Goal: Transaction & Acquisition: Obtain resource

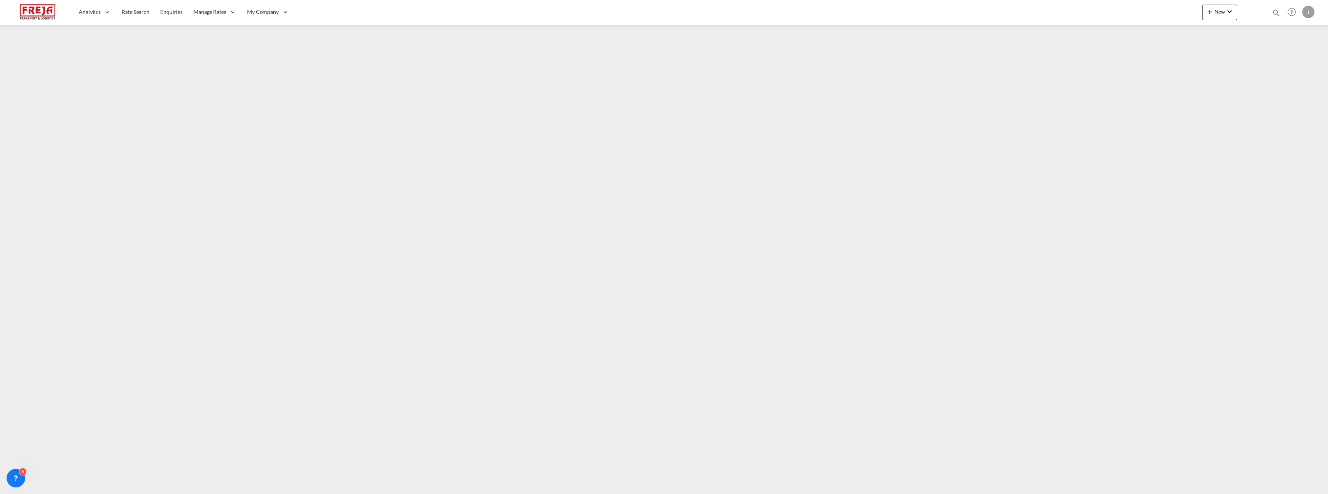
click at [130, 11] on span "Rate Search" at bounding box center [136, 11] width 28 height 7
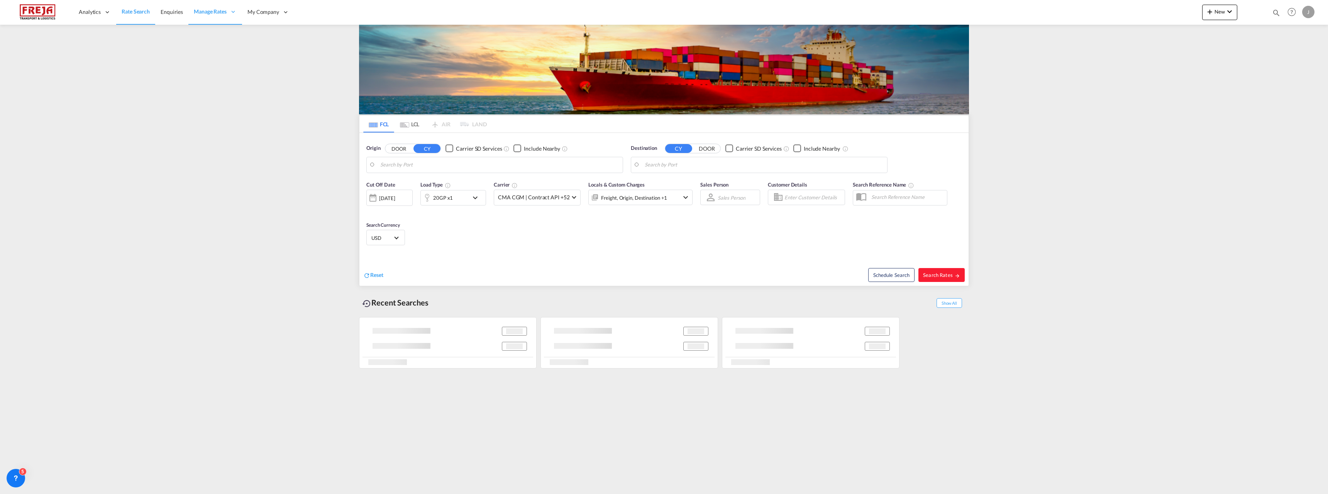
click at [402, 165] on body "Analytics Reports Dashboard Rate Search Enquiries Manage Rates Contract Rates" at bounding box center [664, 247] width 1328 height 494
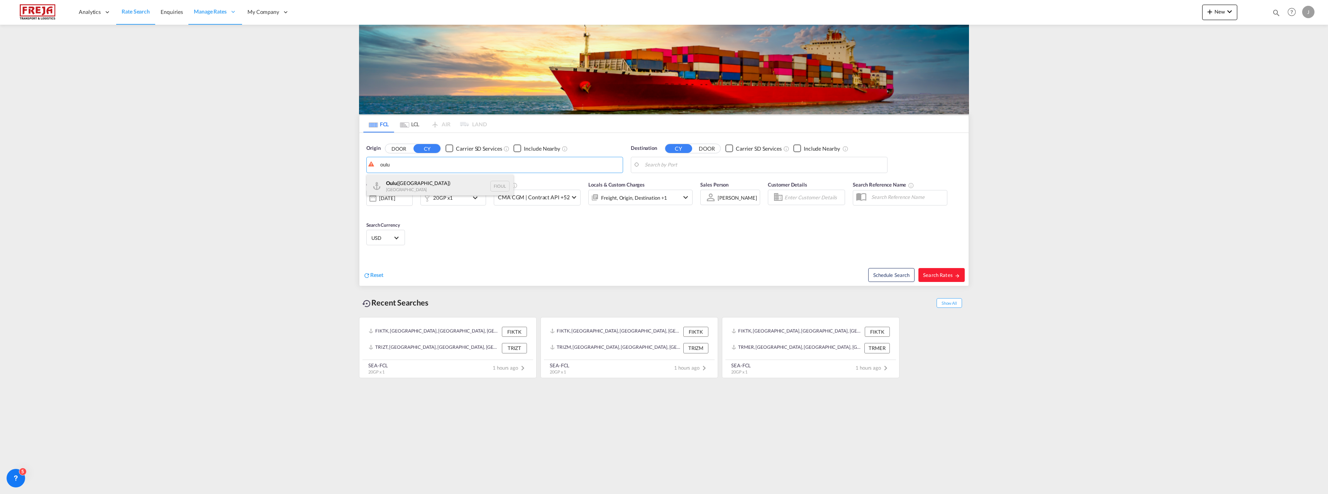
click at [394, 187] on div "Oulu ([GEOGRAPHIC_DATA]) [GEOGRAPHIC_DATA] FIOUL" at bounding box center [440, 185] width 147 height 23
type input "Oulu ([GEOGRAPHIC_DATA]), [GEOGRAPHIC_DATA]"
click at [724, 166] on body "Analytics Reports Dashboard Rate Search Enquiries Manage Rates Contract Rates" at bounding box center [664, 247] width 1328 height 494
click at [695, 180] on div "Tema [GEOGRAPHIC_DATA] [GEOGRAPHIC_DATA]" at bounding box center [704, 185] width 147 height 23
type input "Tema, GHTEM"
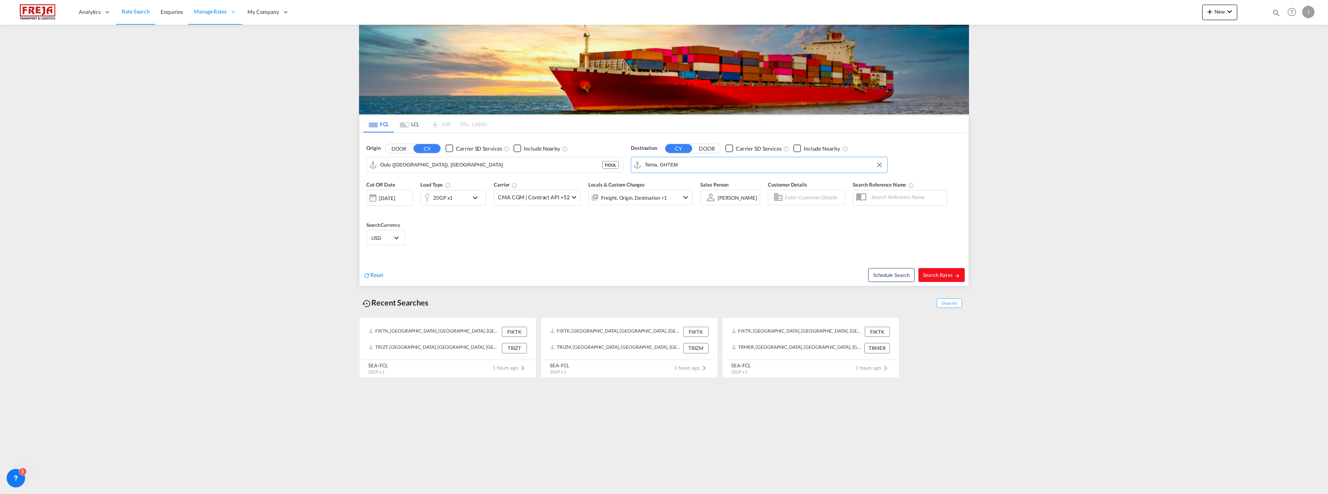
click at [950, 273] on span "Search Rates" at bounding box center [941, 275] width 37 height 6
type input "FIOUL to GHTEM / [DATE]"
